Goal: Information Seeking & Learning: Learn about a topic

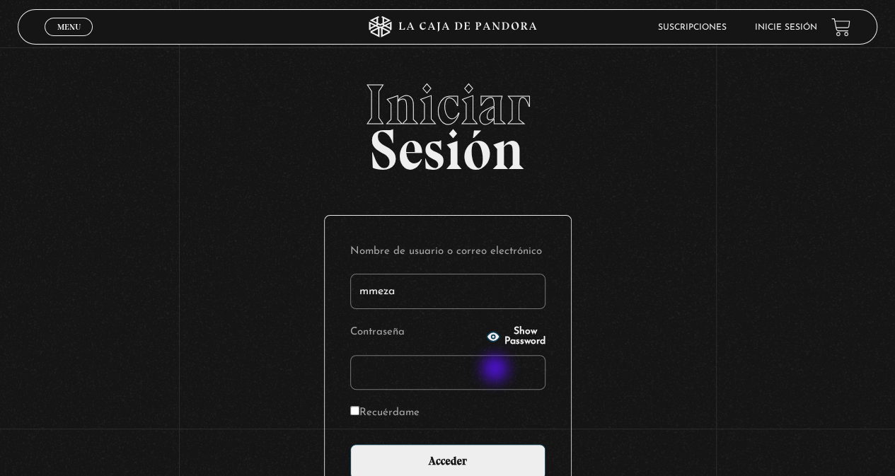
click at [350, 445] on input "Acceder" at bounding box center [447, 462] width 195 height 35
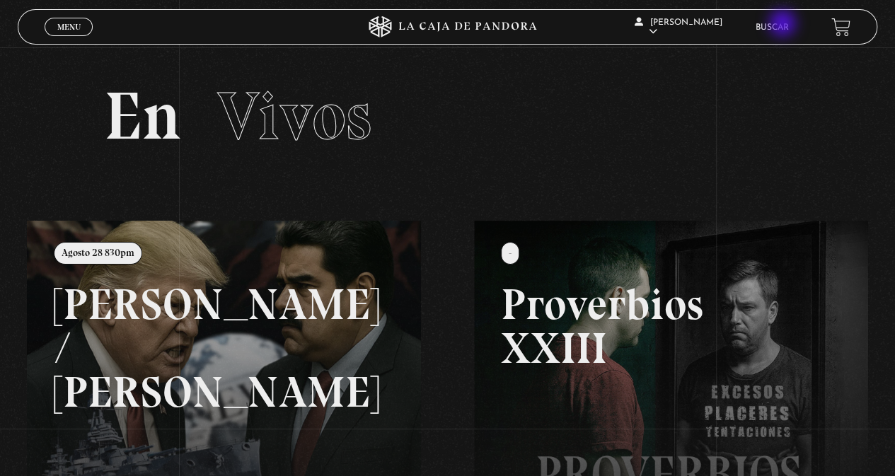
click at [784, 25] on link "Buscar" at bounding box center [772, 27] width 33 height 8
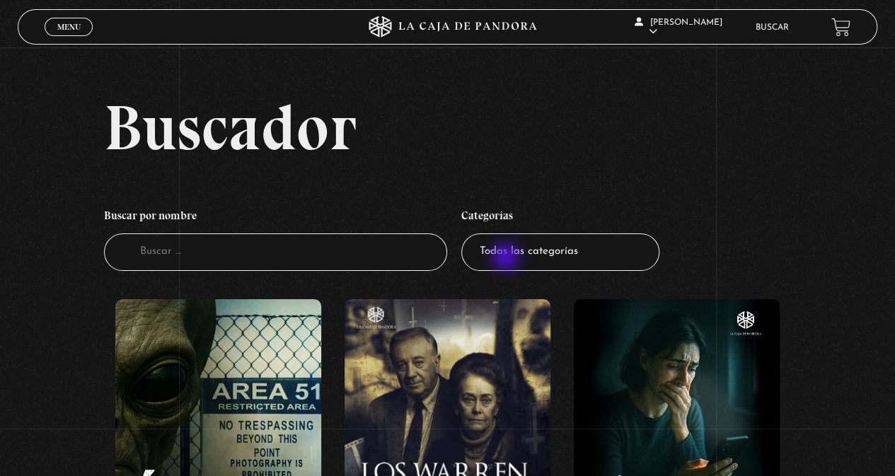
click at [508, 258] on select "Todas las categorías 11:11 Humanitario (1) Amo los [DATE] (2) Análisis de serie…" at bounding box center [561, 253] width 198 height 38
select select "centinelas"
click at [466, 234] on select "Todas las categorías 11:11 Humanitario (1) Amo los [DATE] (2) Análisis de serie…" at bounding box center [561, 253] width 198 height 38
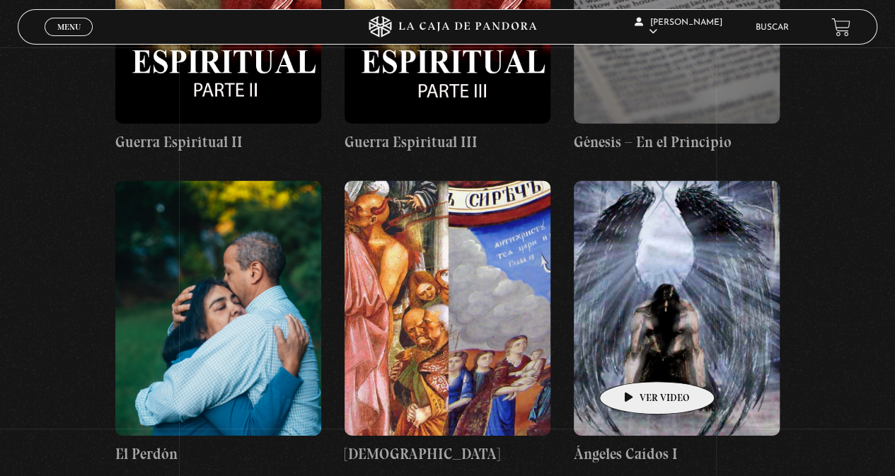
scroll to position [10052, 0]
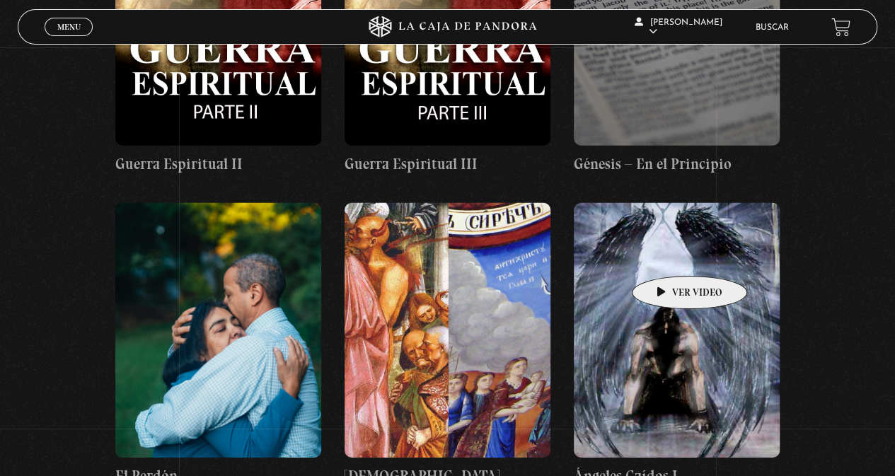
click at [668, 254] on figure at bounding box center [677, 330] width 206 height 255
